Goal: Find specific page/section: Find specific page/section

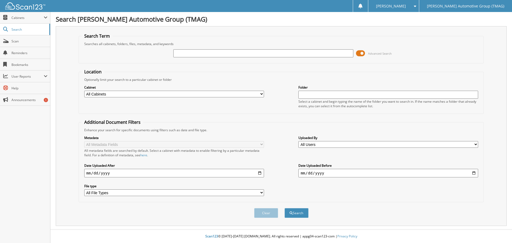
click at [176, 54] on input "text" at bounding box center [263, 53] width 180 height 8
type input "h25655"
click at [284, 208] on button "Search" at bounding box center [296, 213] width 24 height 10
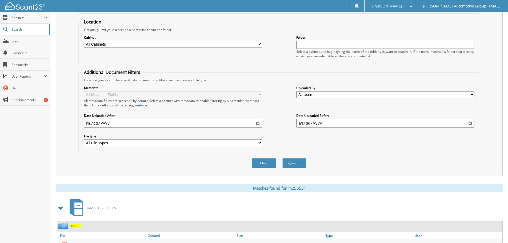
scroll to position [133, 0]
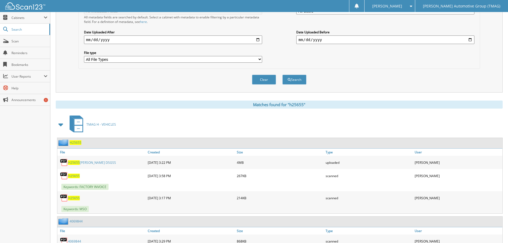
click at [75, 143] on span "H25655" at bounding box center [76, 142] width 12 height 5
